Goal: Task Accomplishment & Management: Use online tool/utility

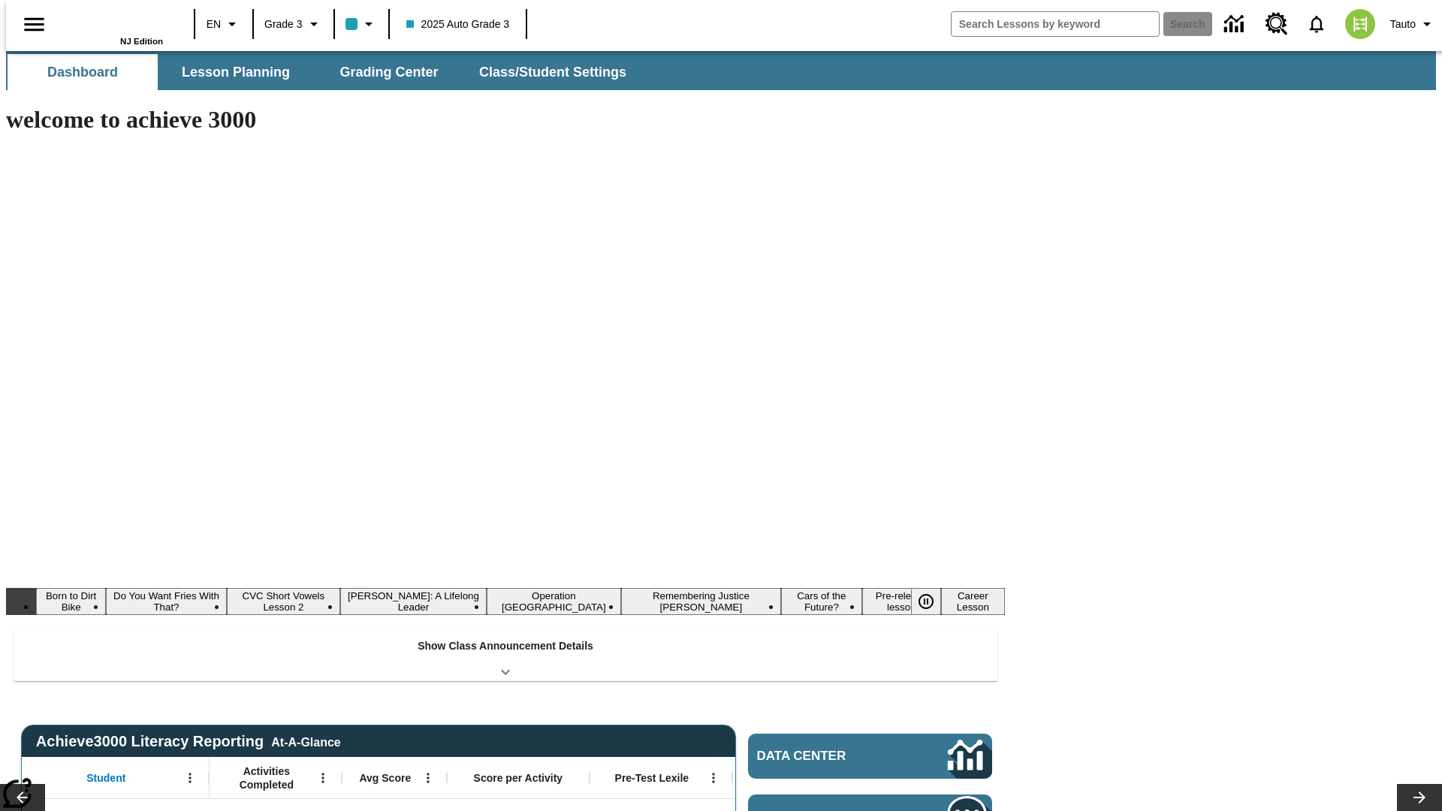
type input "-1"
click at [230, 72] on span "Lesson Planning" at bounding box center [236, 72] width 108 height 17
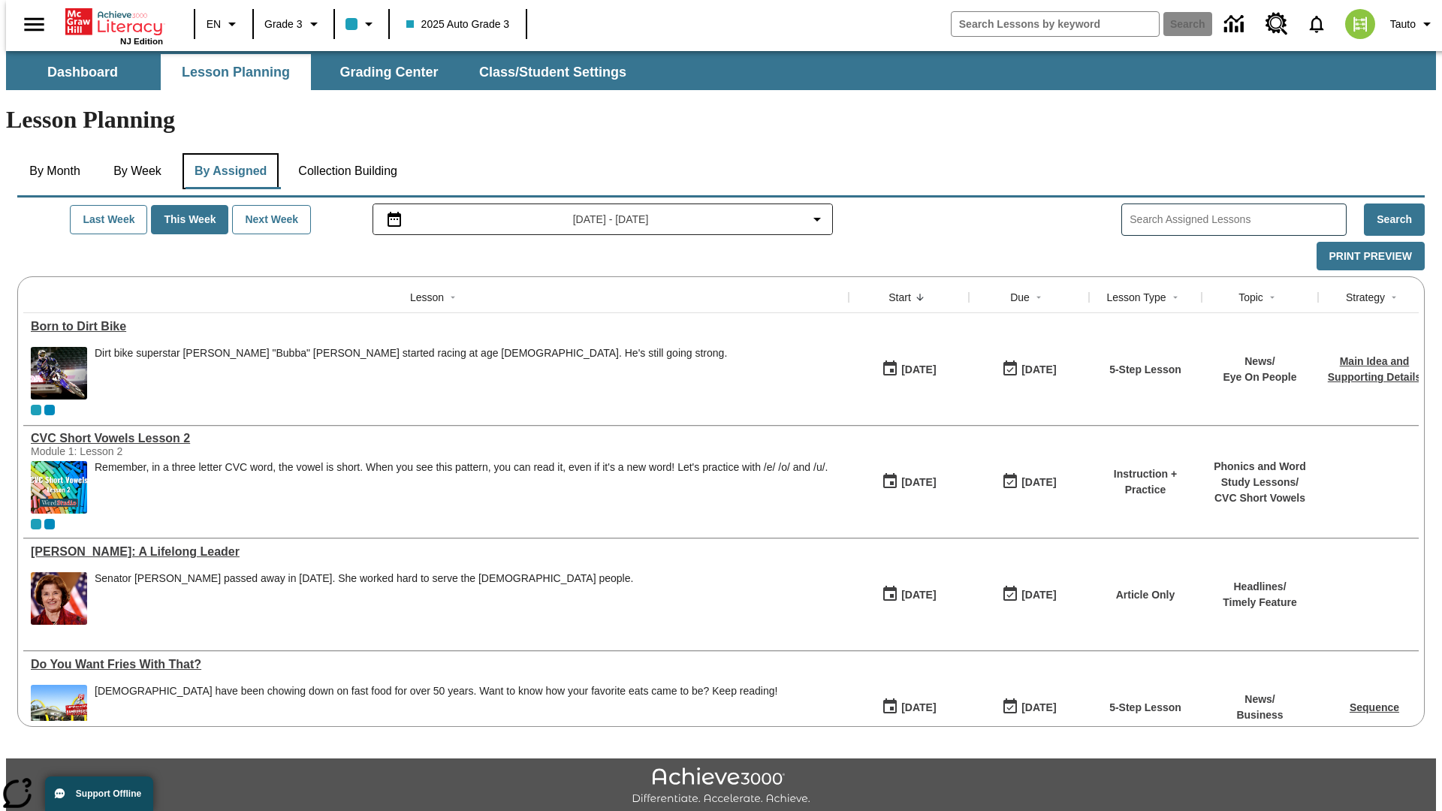
click at [227, 153] on button "By Assigned" at bounding box center [230, 171] width 96 height 36
click at [1378, 242] on button "Print Preview" at bounding box center [1370, 256] width 108 height 29
